Goal: Task Accomplishment & Management: Use online tool/utility

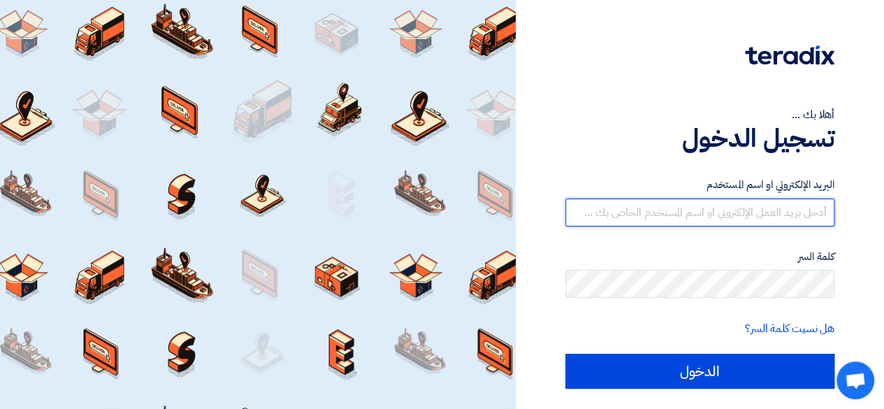
click at [683, 208] on input "text" at bounding box center [699, 212] width 269 height 28
paste input "[EMAIL_ADDRESS][DOMAIN_NAME]"
type input "[EMAIL_ADDRESS][DOMAIN_NAME]"
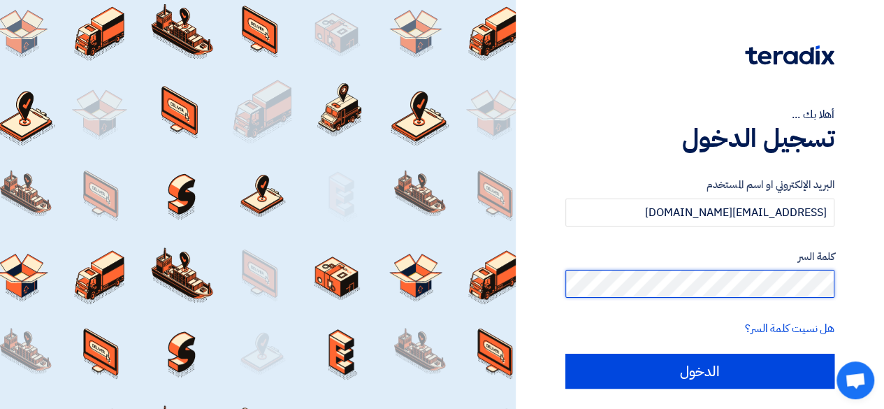
click at [565, 354] on input "الدخول" at bounding box center [699, 371] width 269 height 35
type input "Sign in"
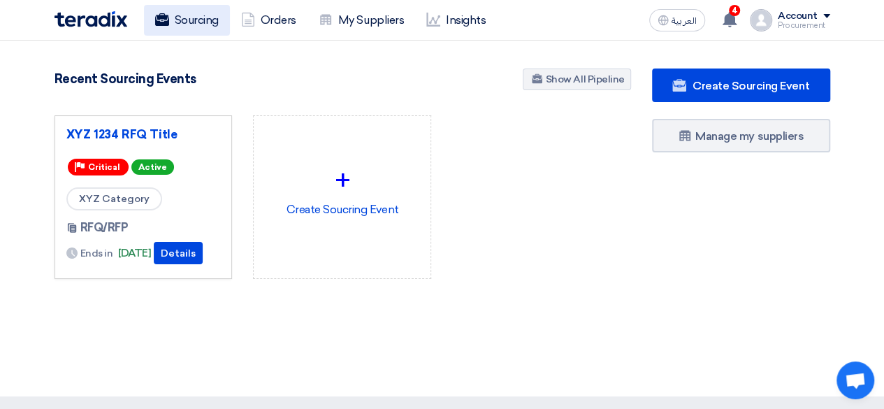
click at [207, 27] on link "Sourcing" at bounding box center [187, 20] width 86 height 31
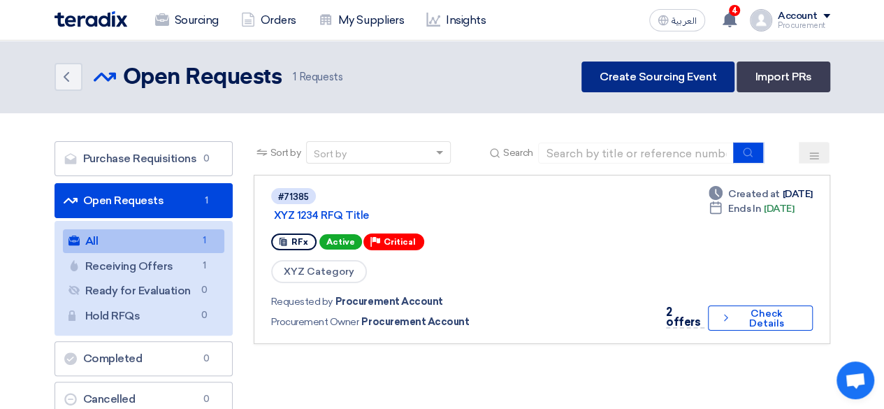
click at [634, 78] on link "Create Sourcing Event" at bounding box center [657, 76] width 153 height 31
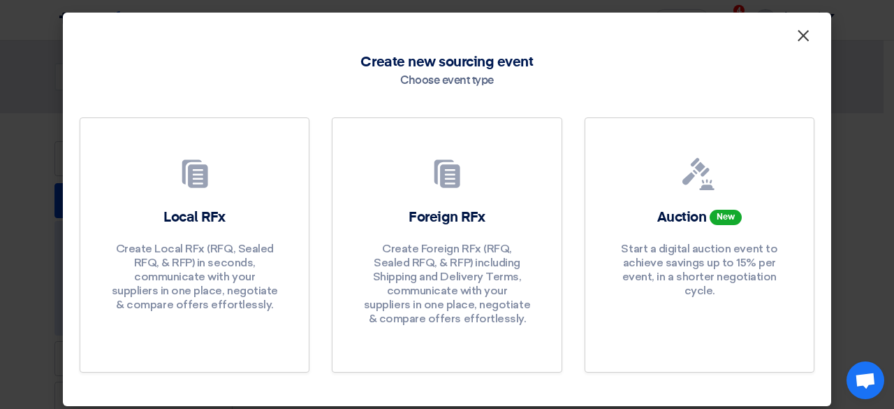
click at [796, 34] on span "×" at bounding box center [803, 39] width 14 height 28
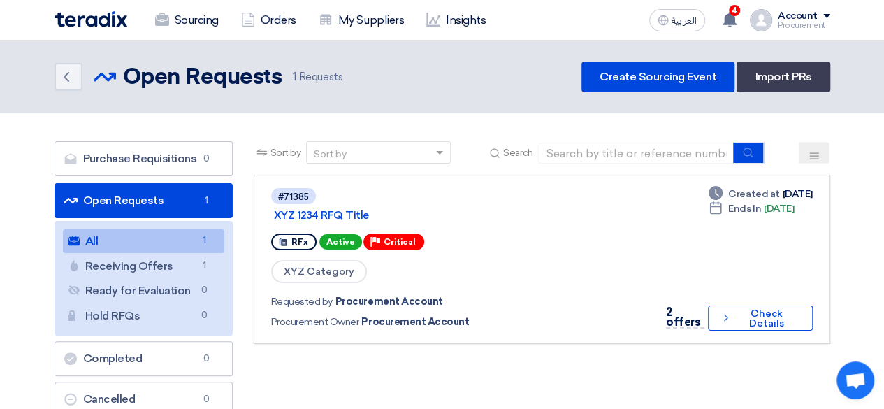
drag, startPoint x: 633, startPoint y: 252, endPoint x: 644, endPoint y: 247, distance: 12.5
click at [644, 247] on div "RFx Active Priority Critical" at bounding box center [458, 242] width 374 height 22
click at [445, 29] on link "Insights" at bounding box center [456, 20] width 82 height 31
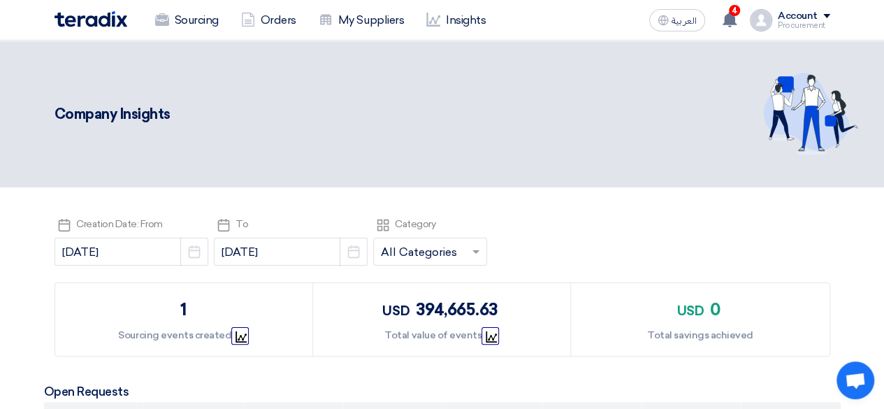
click at [567, 167] on header "Company Insights" at bounding box center [442, 114] width 884 height 147
